Goal: Information Seeking & Learning: Learn about a topic

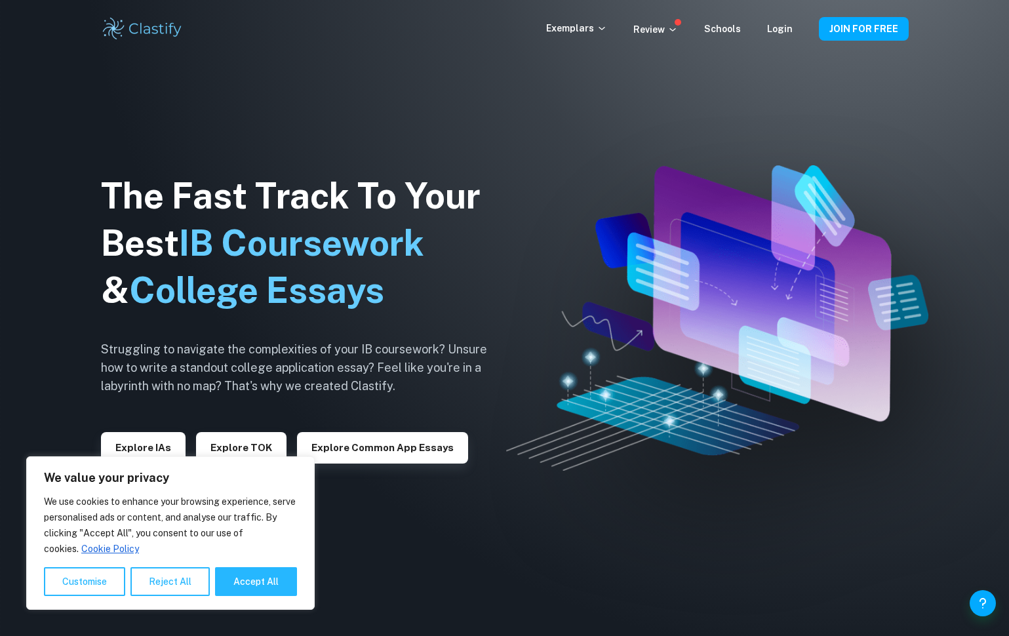
drag, startPoint x: 262, startPoint y: 582, endPoint x: 305, endPoint y: 469, distance: 121.4
click at [262, 582] on button "Accept All" at bounding box center [256, 581] width 82 height 29
checkbox input "true"
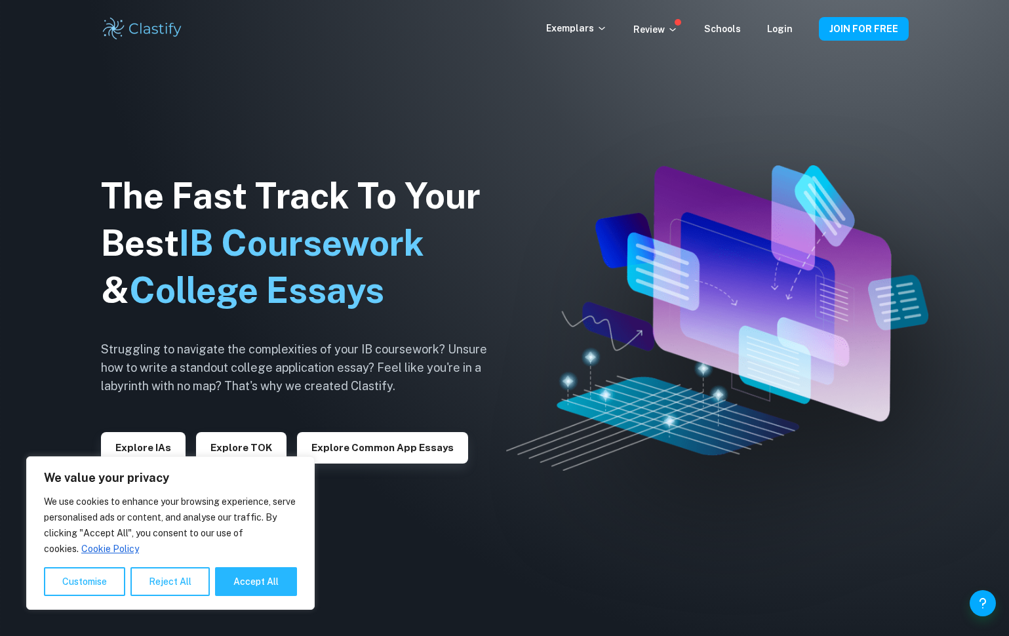
checkbox input "true"
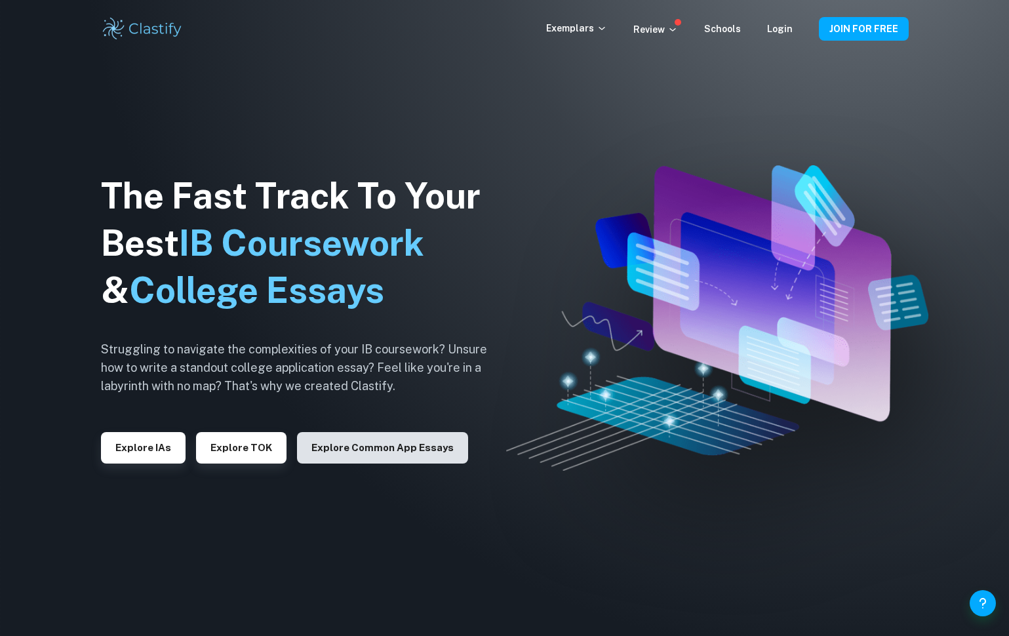
click at [320, 451] on button "Explore Common App essays" at bounding box center [382, 447] width 171 height 31
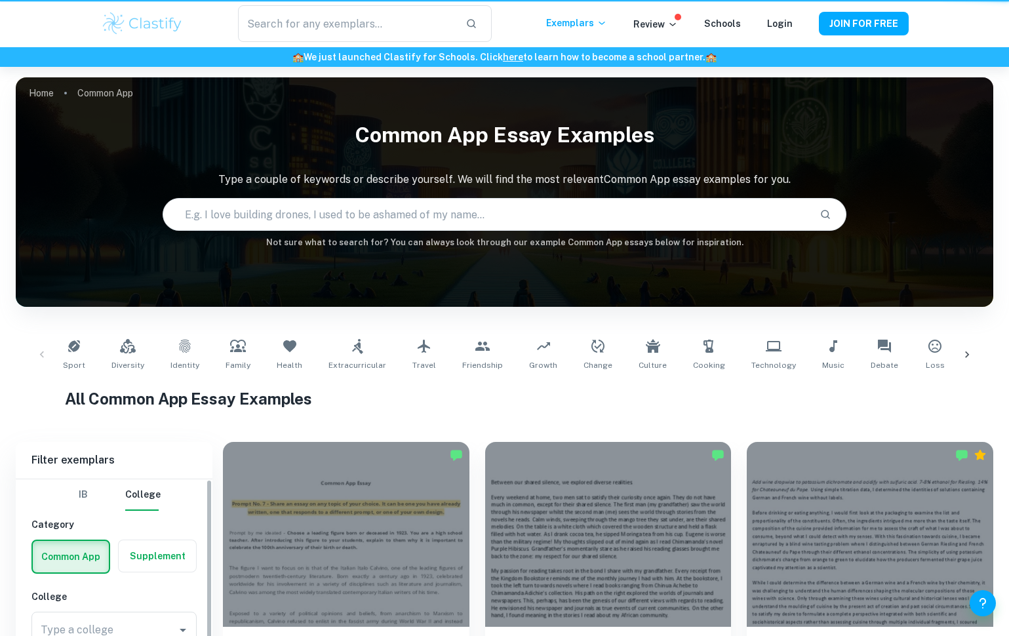
click at [88, 479] on button "IB" at bounding box center [83, 494] width 31 height 31
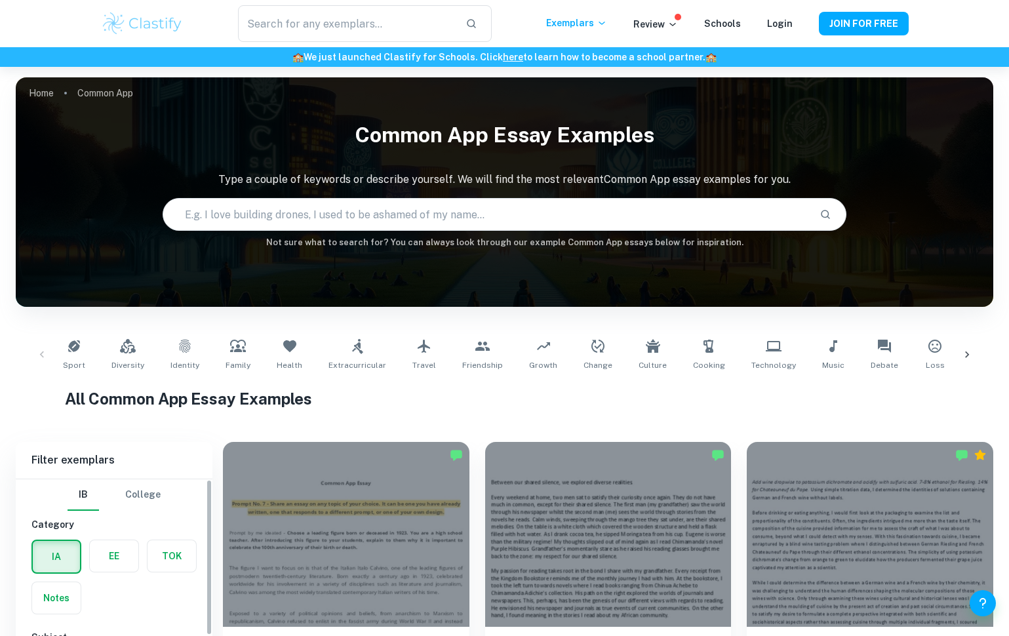
click at [82, 479] on button "IB" at bounding box center [83, 494] width 31 height 31
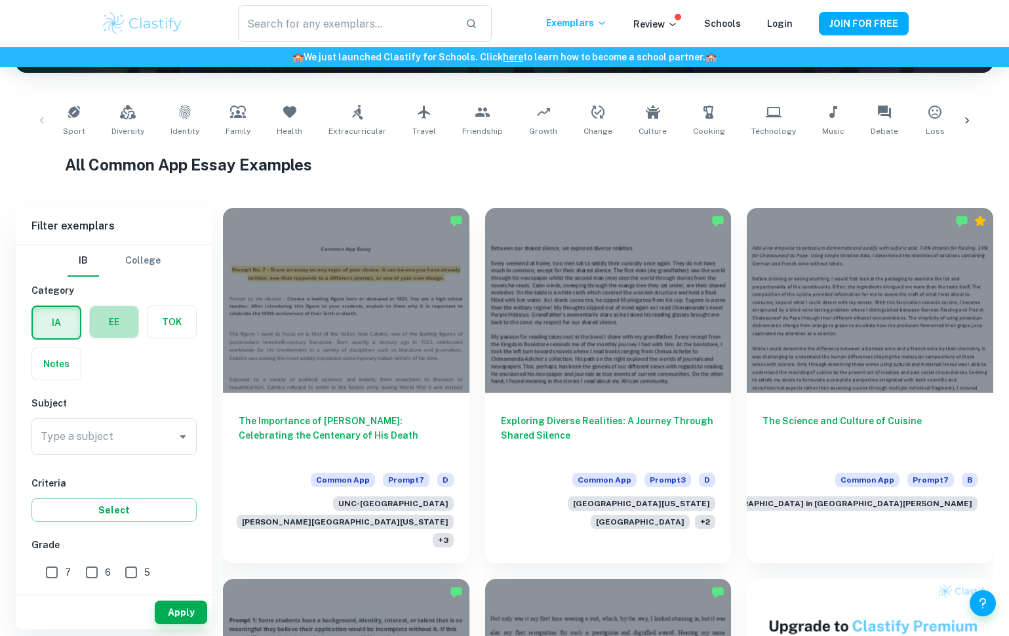
click at [107, 319] on label "button" at bounding box center [114, 321] width 49 height 31
click at [0, 0] on input "radio" at bounding box center [0, 0] width 0 height 0
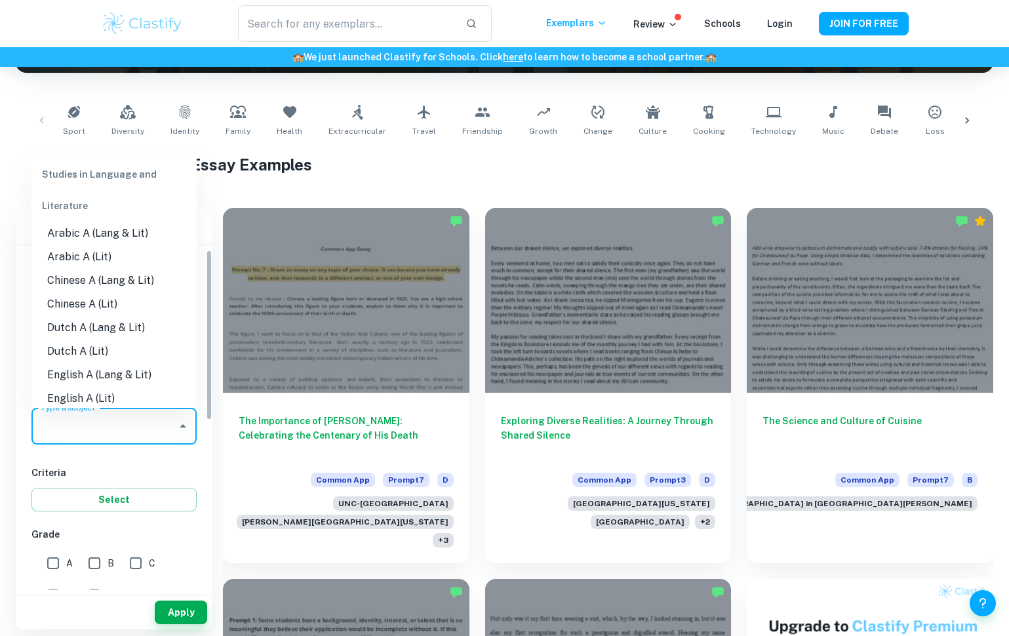
click at [109, 426] on div "Type a subject Type a subject" at bounding box center [113, 426] width 165 height 37
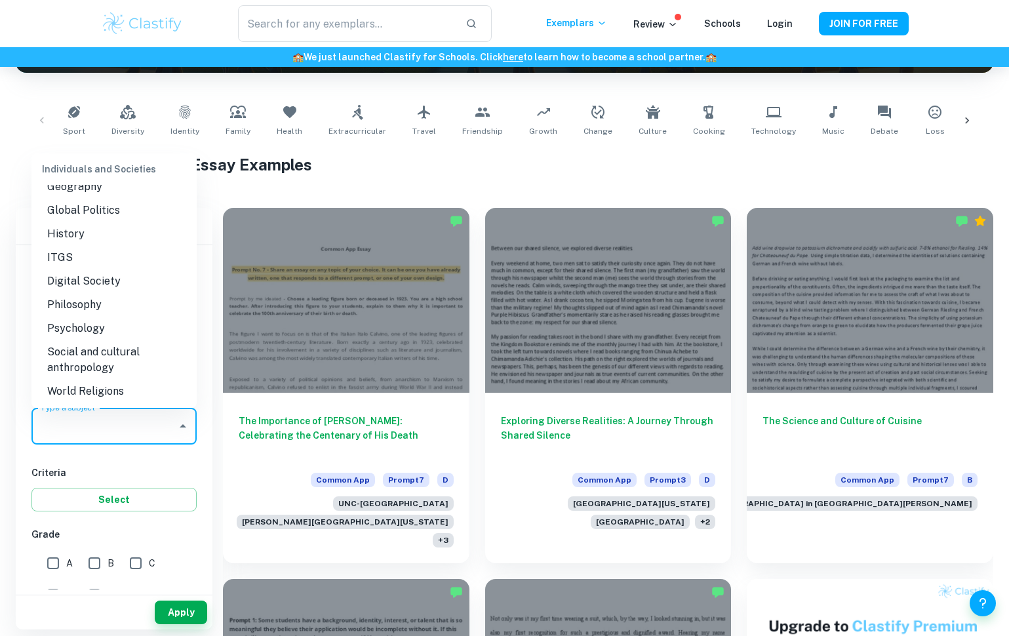
scroll to position [1224, 0]
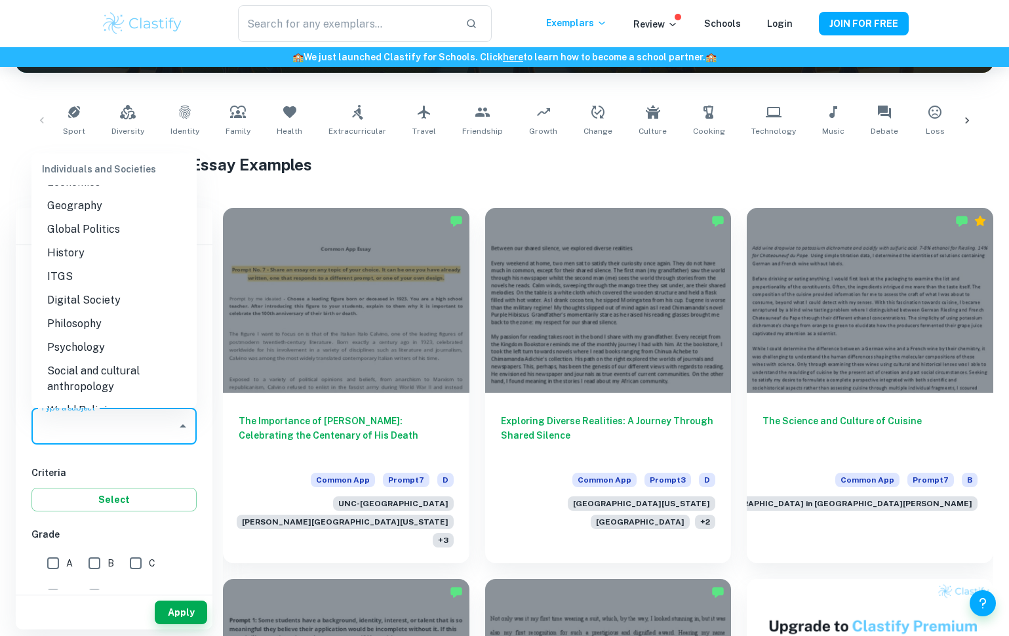
click at [84, 218] on li "Geography" at bounding box center [113, 206] width 165 height 24
type input "Geography"
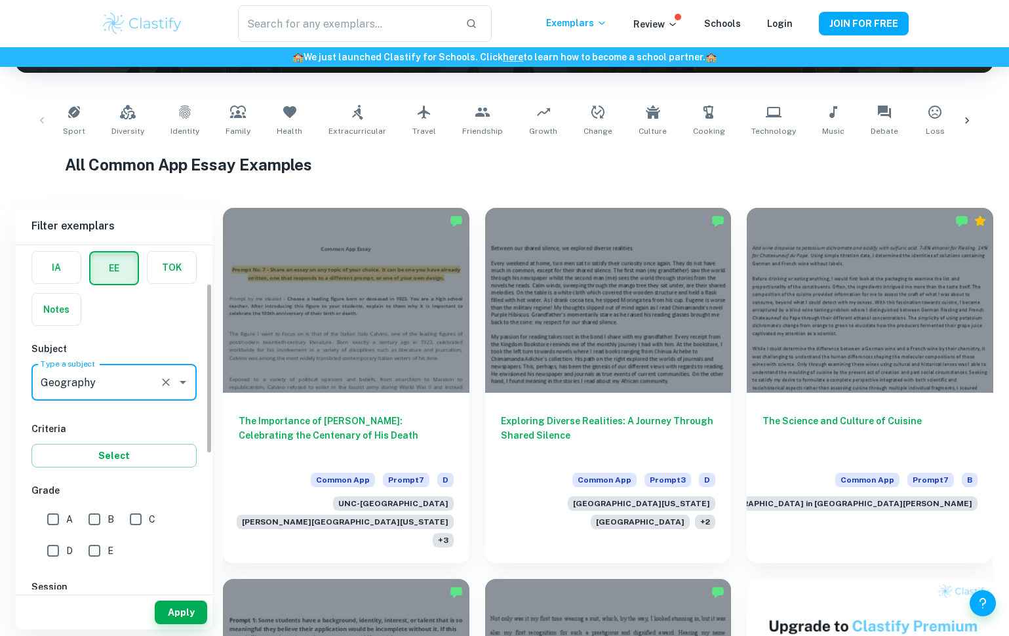
scroll to position [78, 0]
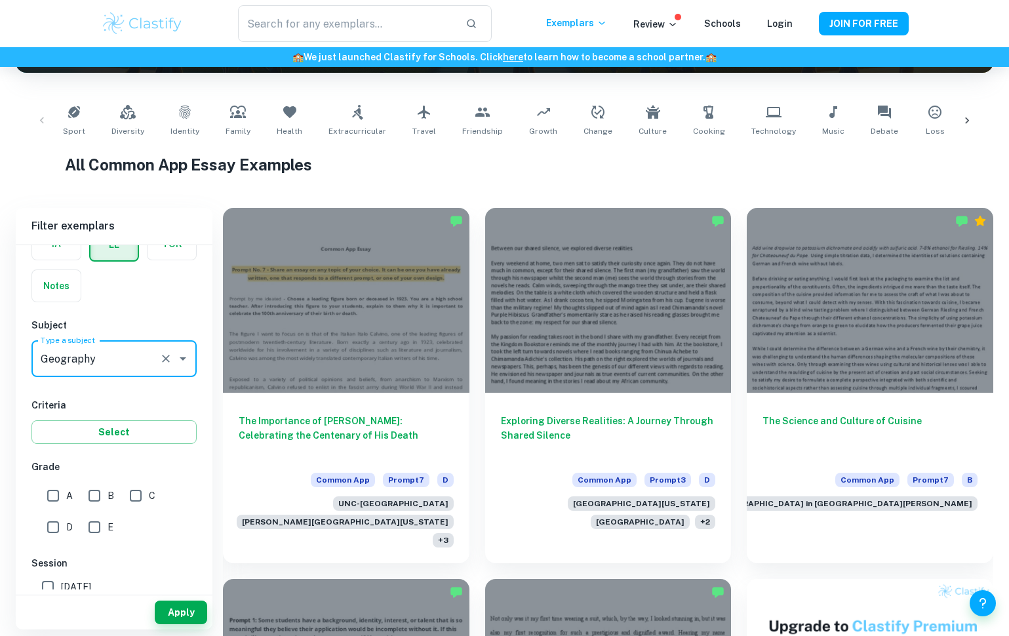
click at [101, 498] on input "B" at bounding box center [94, 496] width 26 height 26
checkbox input "true"
click at [135, 492] on input "C" at bounding box center [136, 496] width 26 height 26
checkbox input "true"
click at [58, 530] on input "D" at bounding box center [53, 527] width 26 height 26
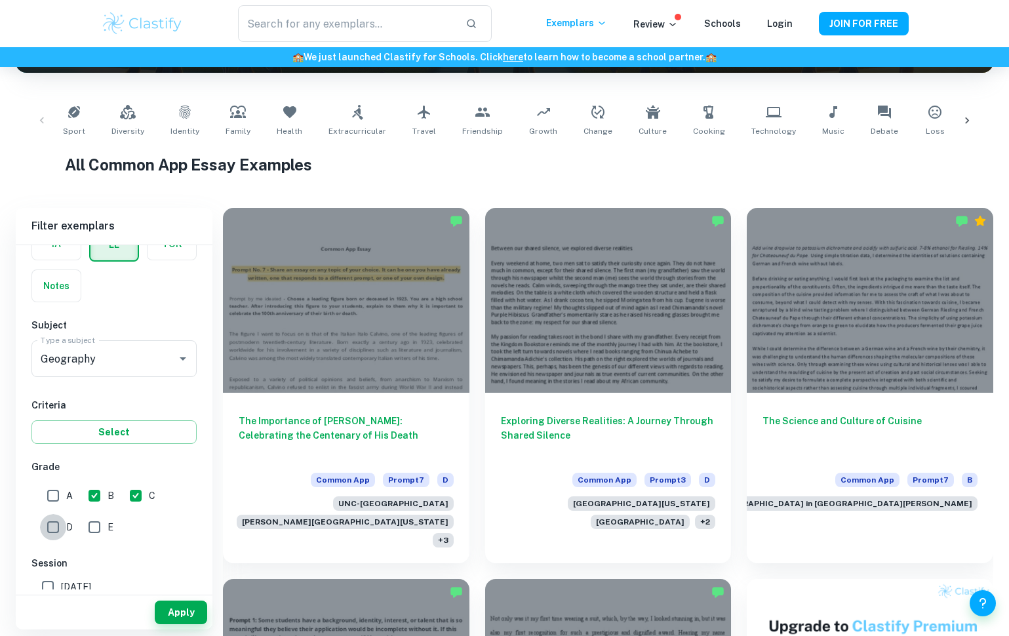
checkbox input "true"
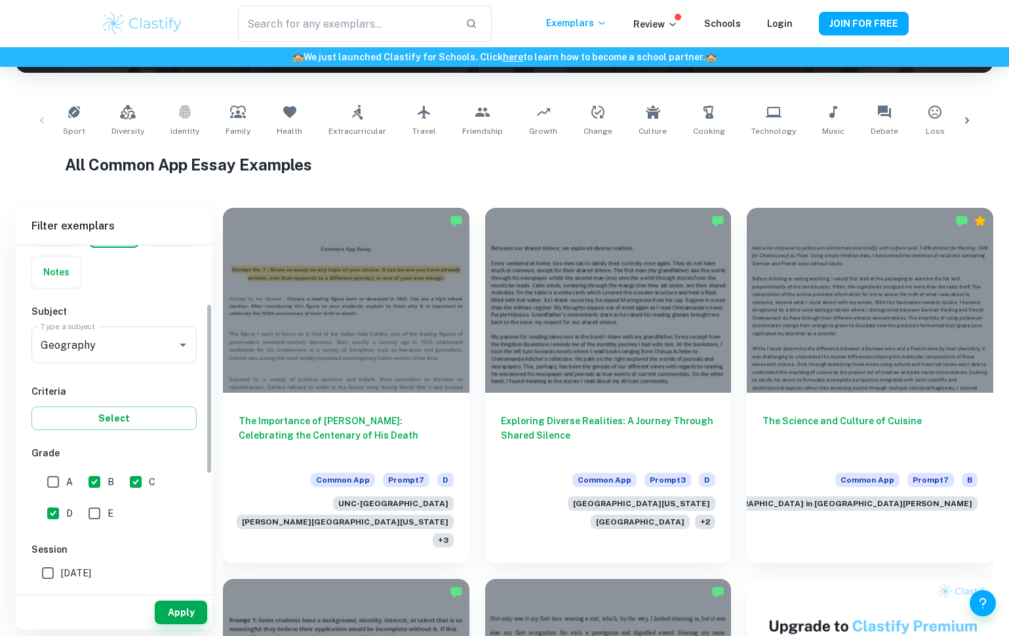
scroll to position [163, 0]
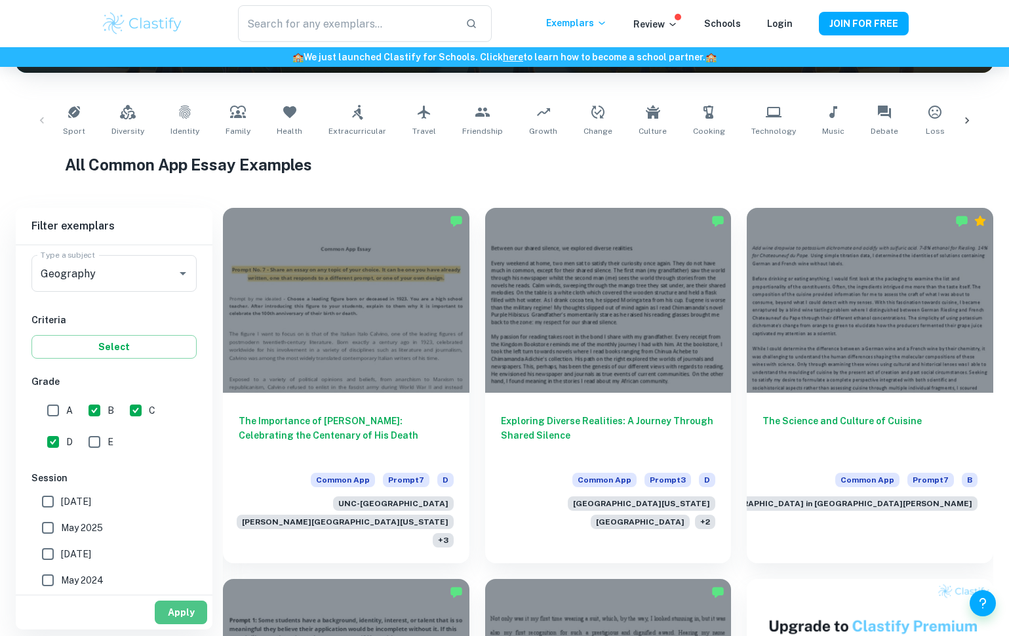
click at [191, 611] on button "Apply" at bounding box center [181, 613] width 52 height 24
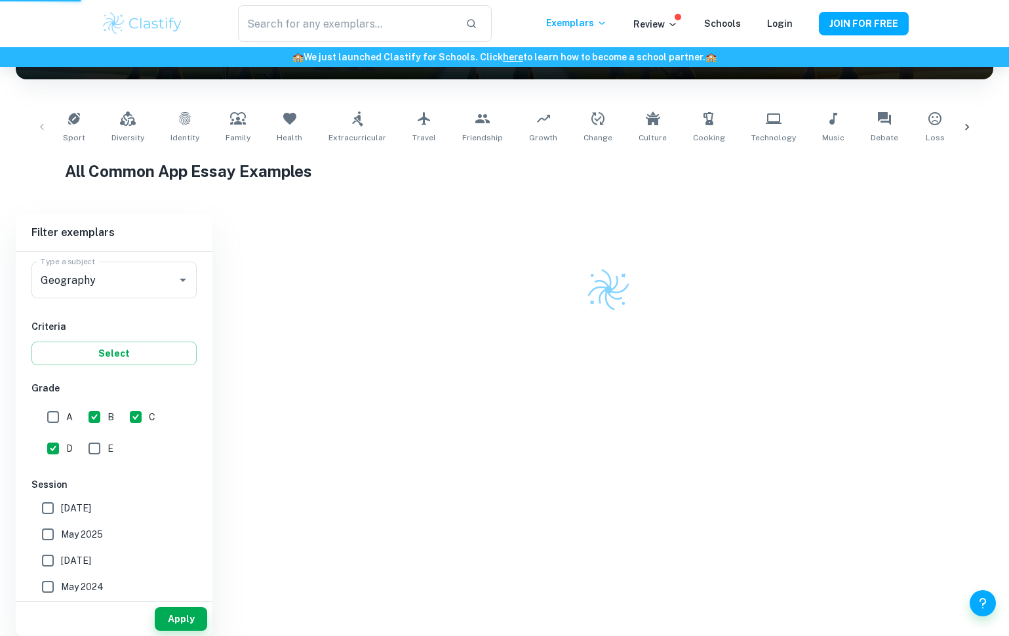
scroll to position [195, 0]
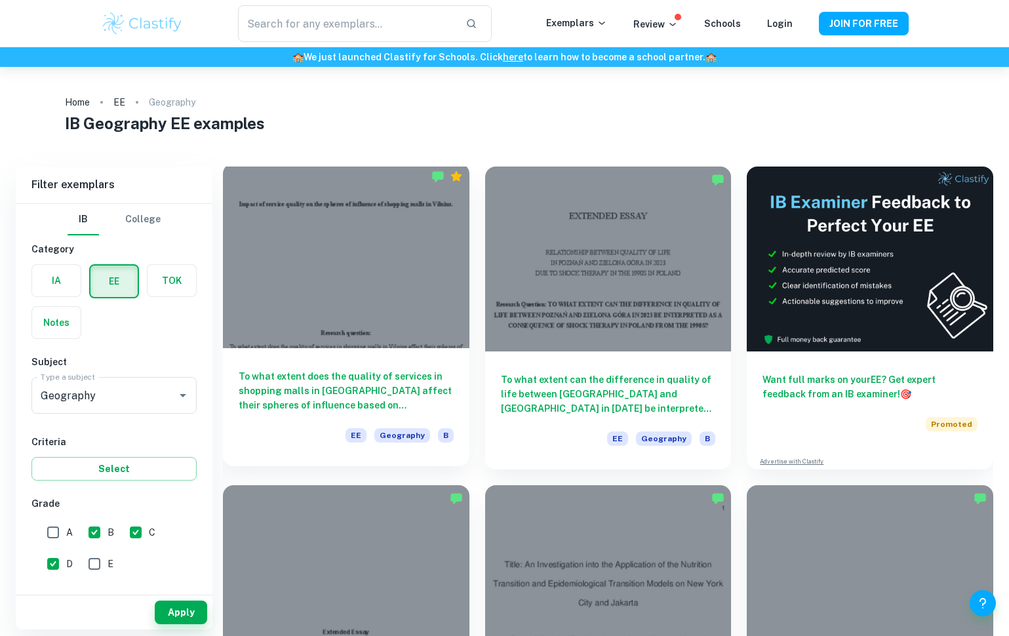
click at [336, 307] on div at bounding box center [346, 255] width 247 height 185
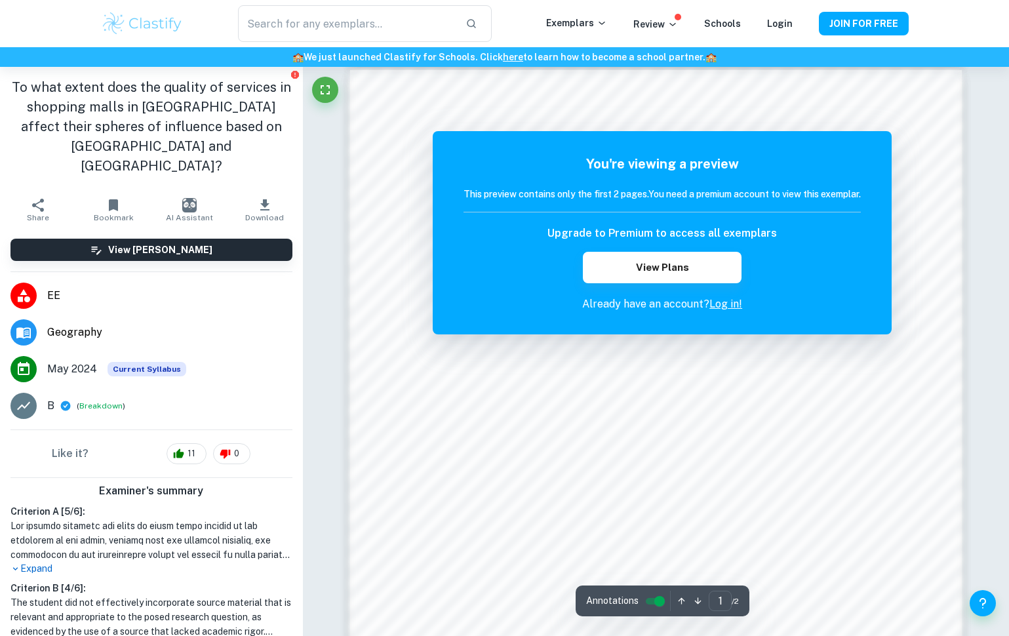
scroll to position [746, 0]
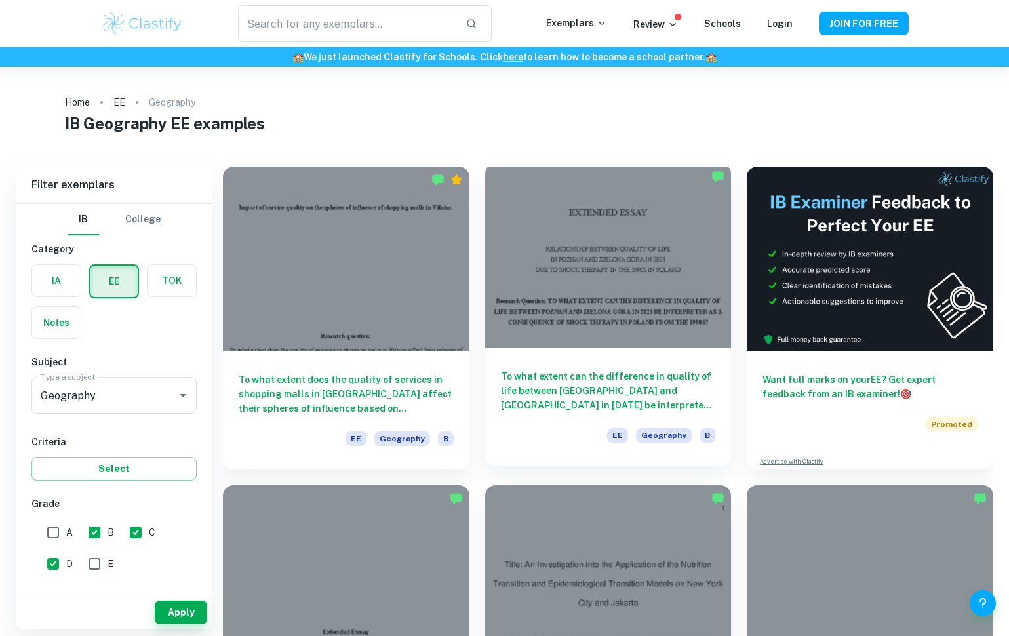
click at [542, 235] on div at bounding box center [608, 255] width 247 height 185
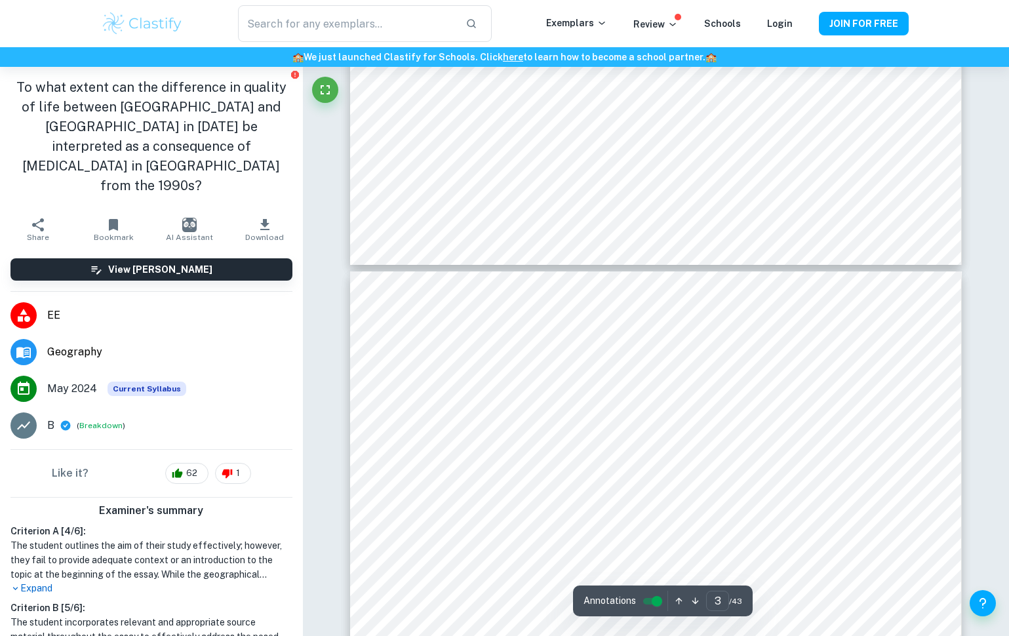
scroll to position [674, 0]
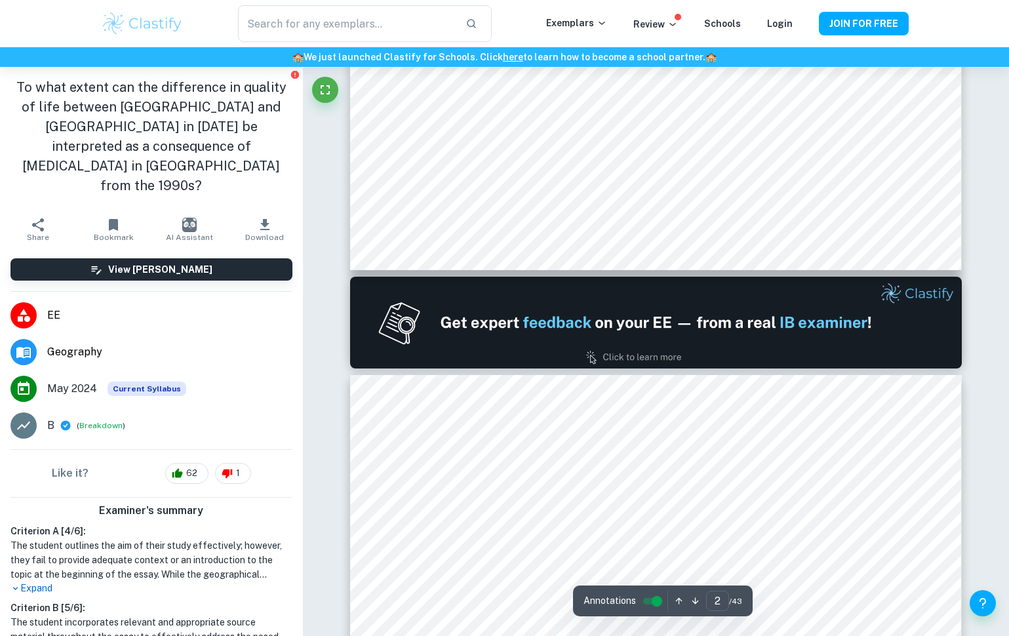
type input "1"
